Goal: Information Seeking & Learning: Understand process/instructions

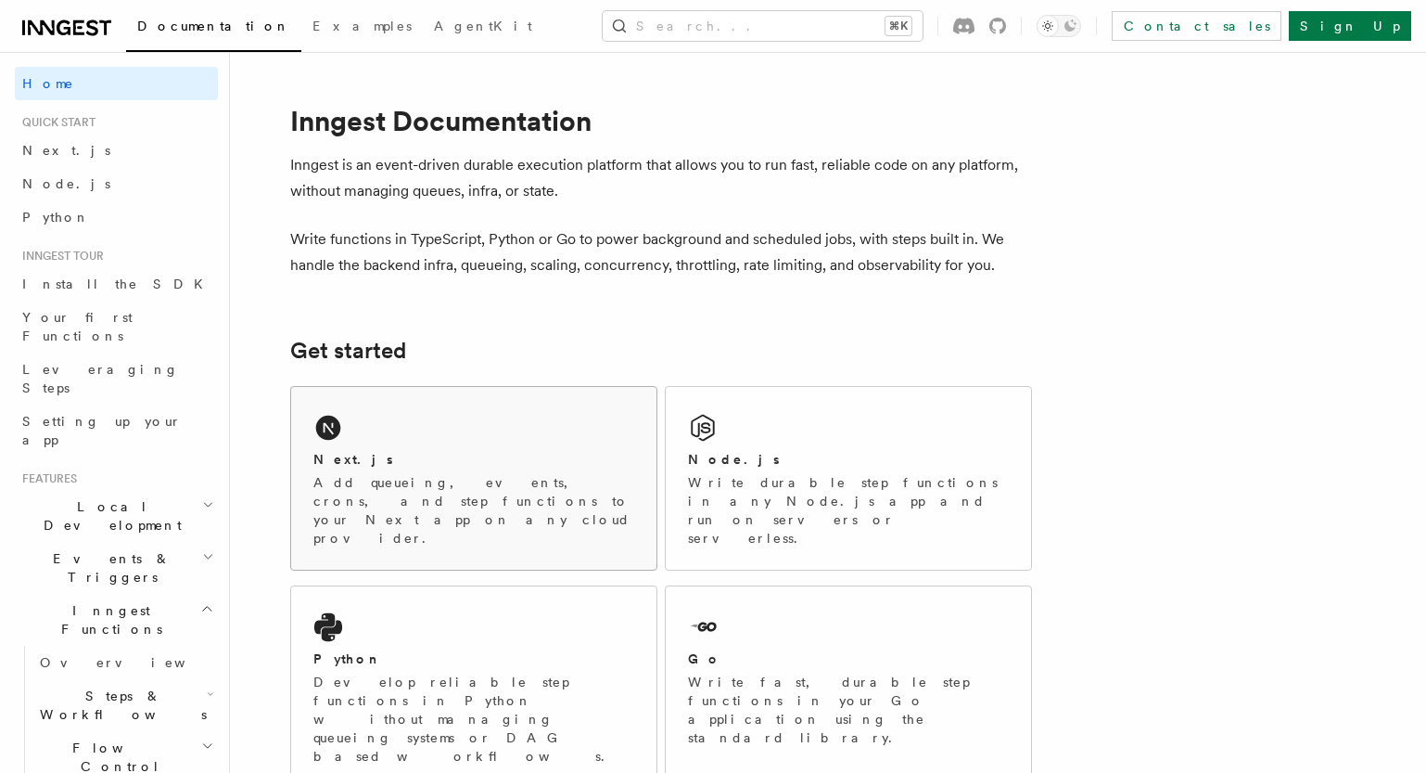
click at [453, 484] on p "Add queueing, events, crons, and step functions to your Next app on any cloud p…" at bounding box center [473, 510] width 321 height 74
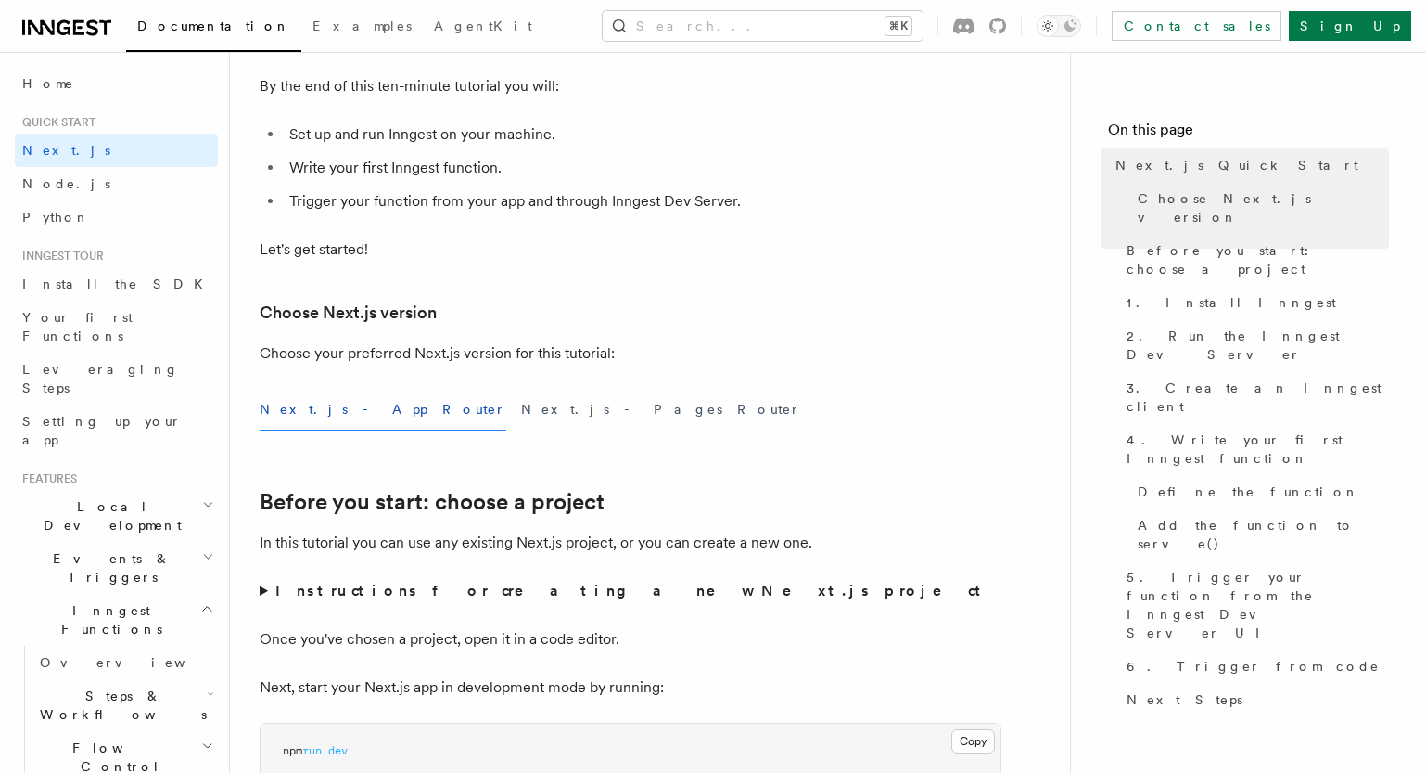
scroll to position [400, 0]
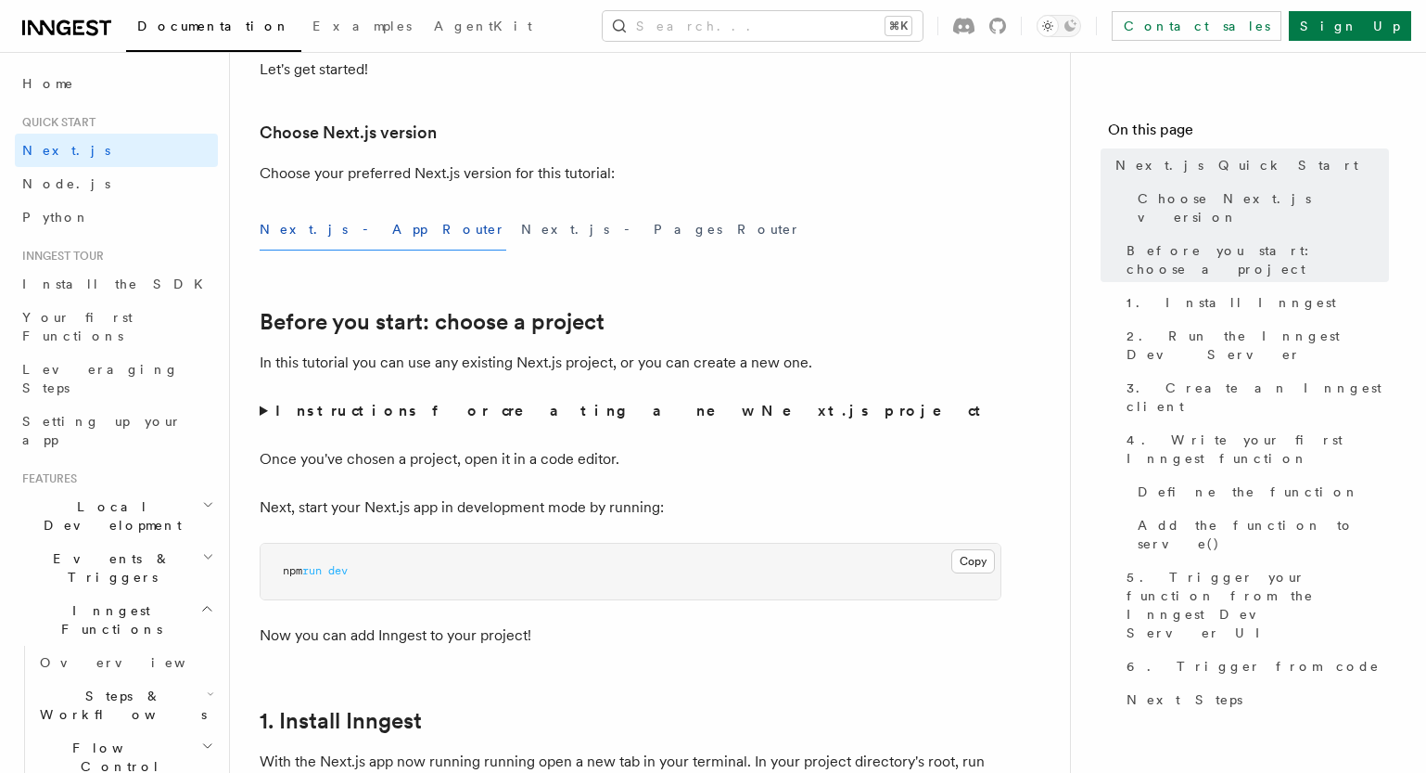
click at [320, 235] on button "Next.js - App Router" at bounding box center [383, 230] width 247 height 42
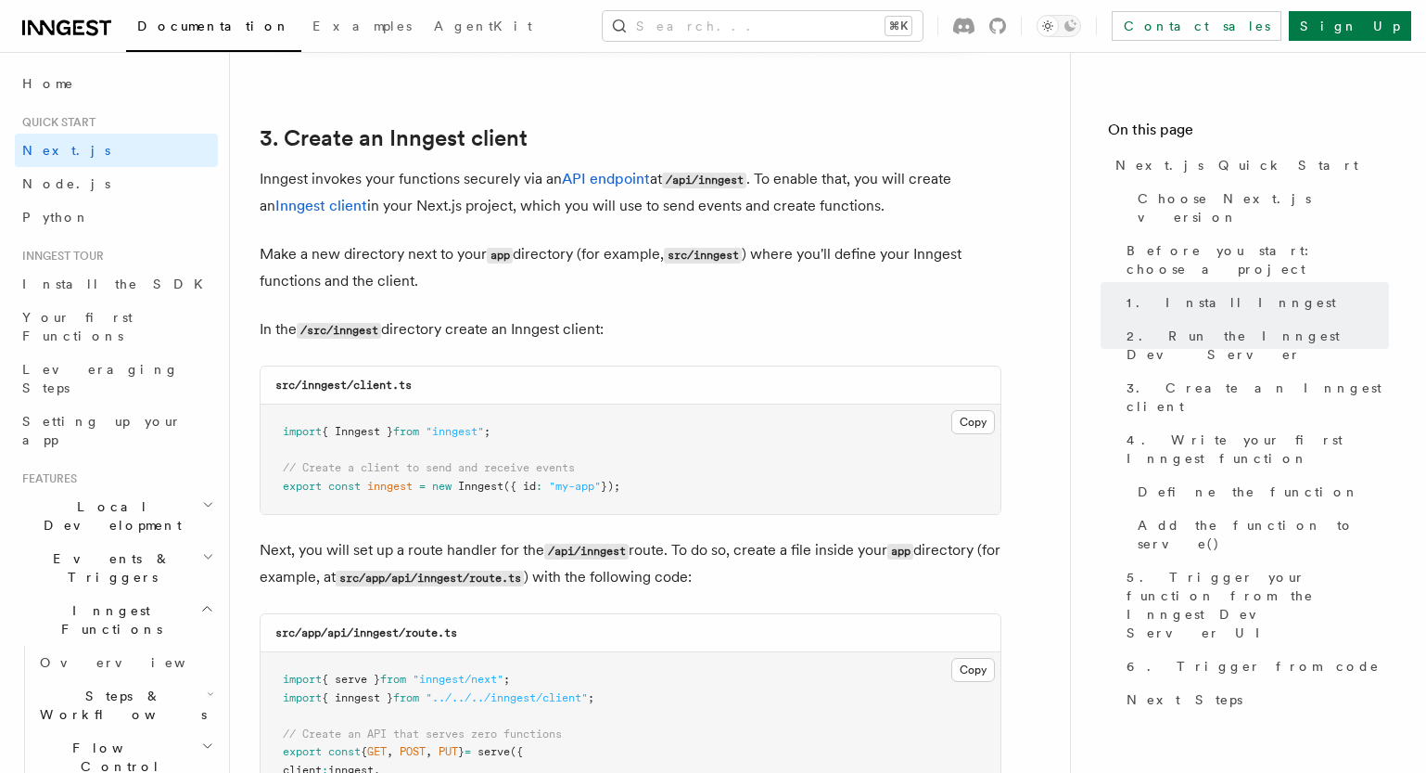
scroll to position [2142, 0]
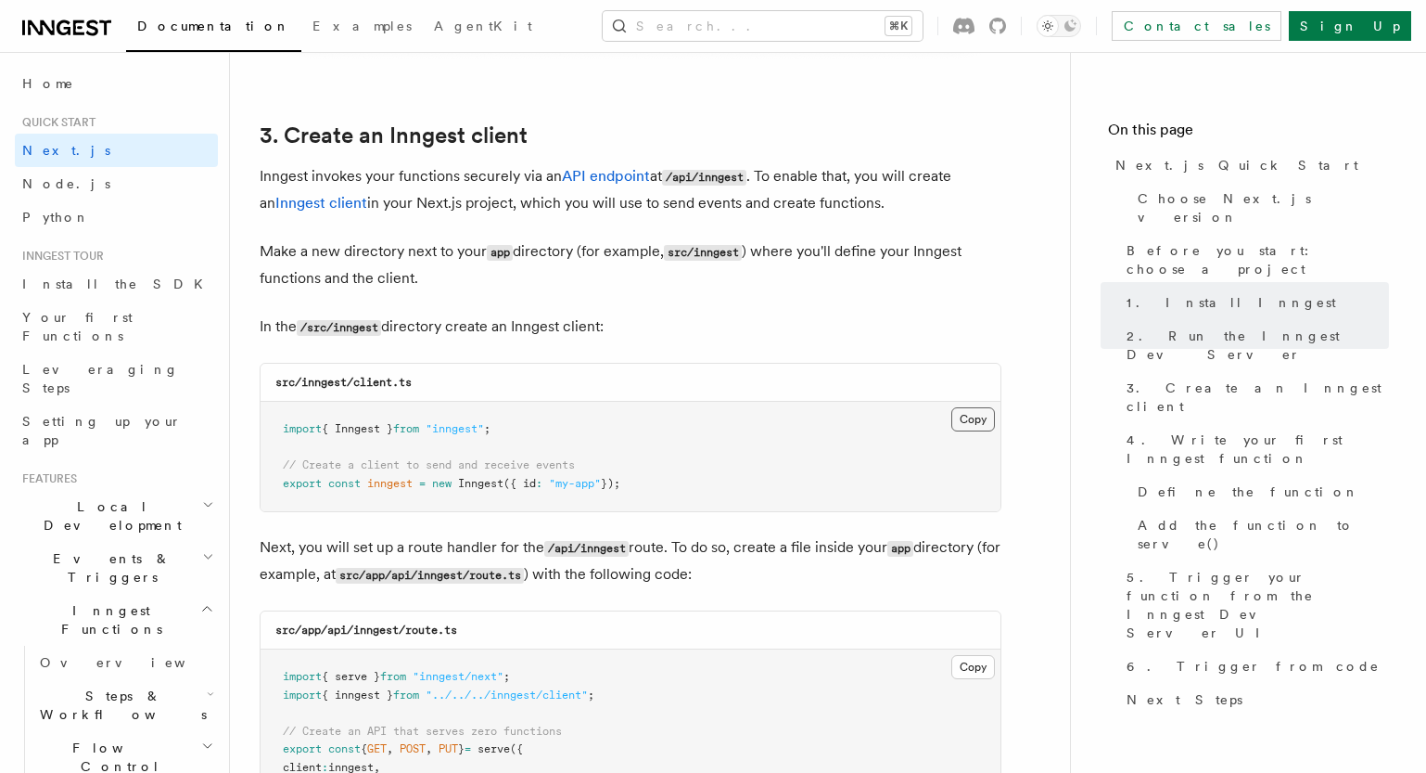
click at [976, 422] on button "Copy Copied" at bounding box center [973, 419] width 44 height 24
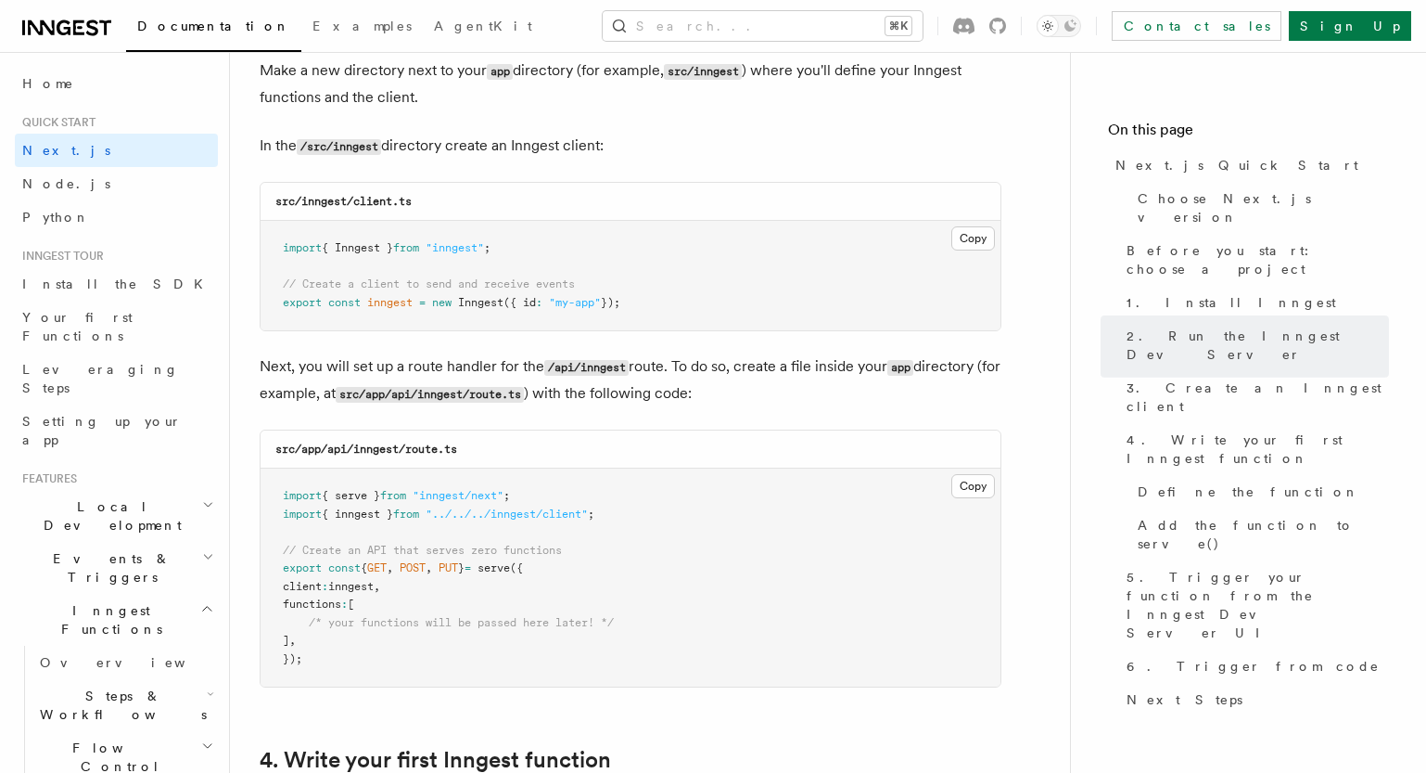
scroll to position [2324, 0]
click at [965, 489] on button "Copy Copied" at bounding box center [973, 485] width 44 height 24
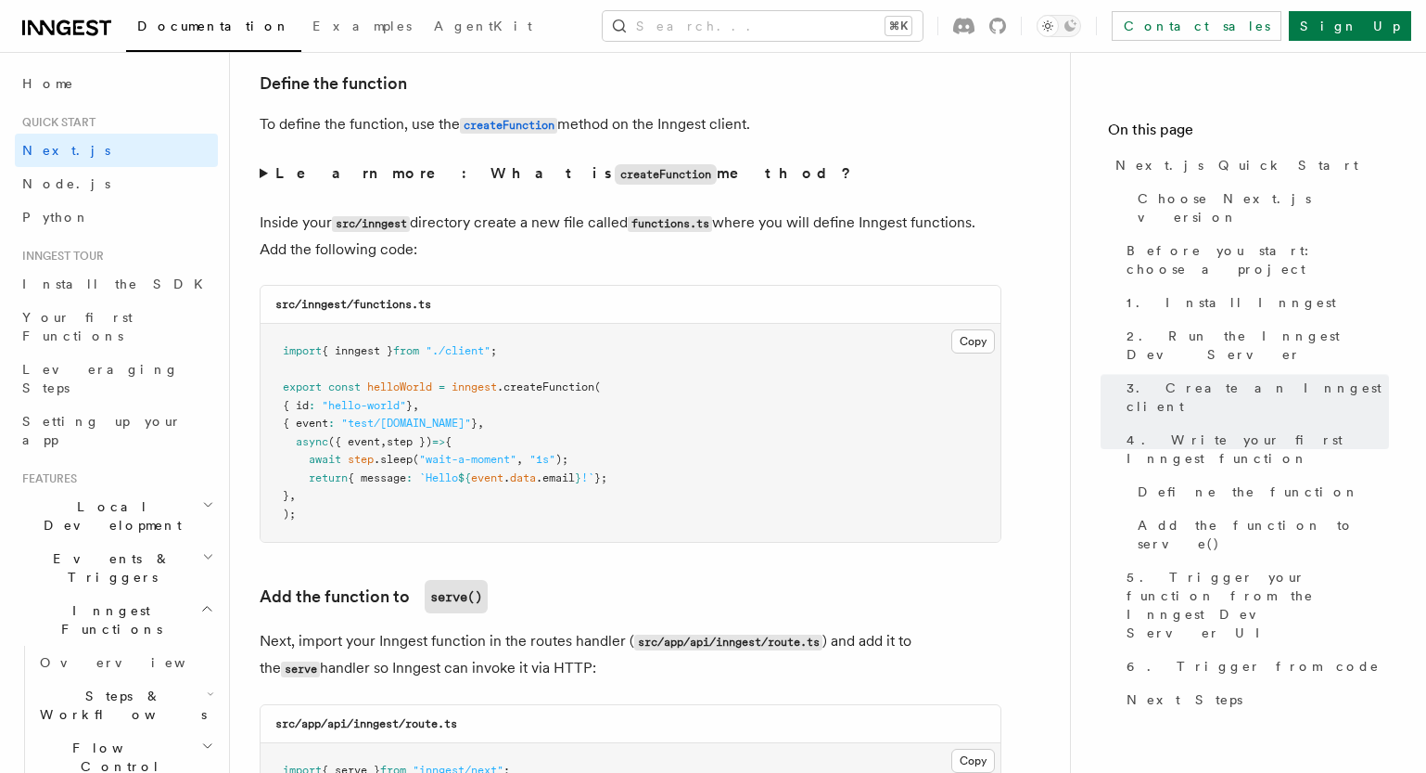
scroll to position [3158, 0]
click at [971, 351] on button "Copy Copied" at bounding box center [973, 339] width 44 height 24
